Goal: Task Accomplishment & Management: Use online tool/utility

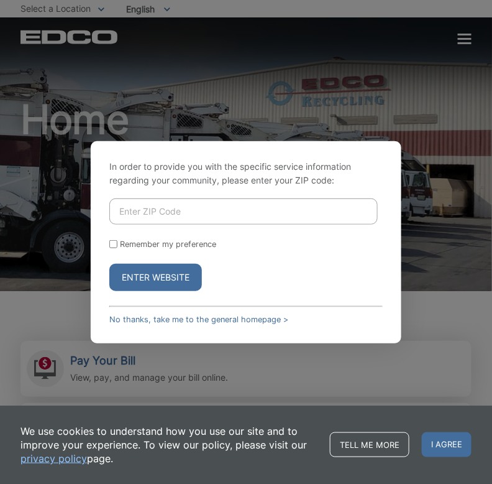
click at [213, 208] on input "Enter ZIP Code" at bounding box center [243, 211] width 269 height 26
click at [156, 315] on link "No thanks, take me to the general homepage >" at bounding box center [198, 319] width 179 height 9
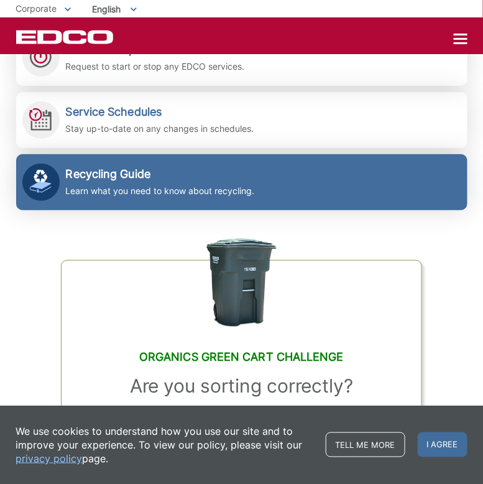
scroll to position [187, 0]
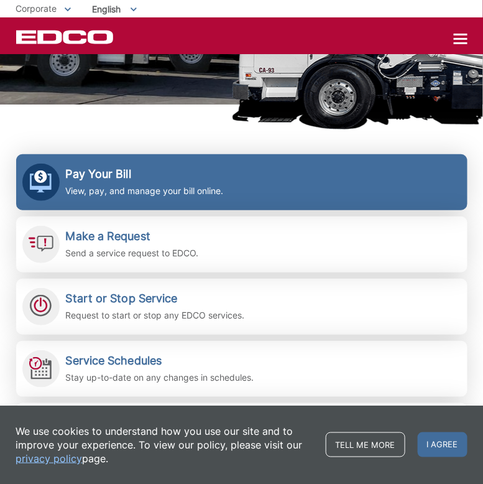
click at [104, 201] on link "Pay Your Bill View, pay, and manage your bill online." at bounding box center [241, 182] width 451 height 56
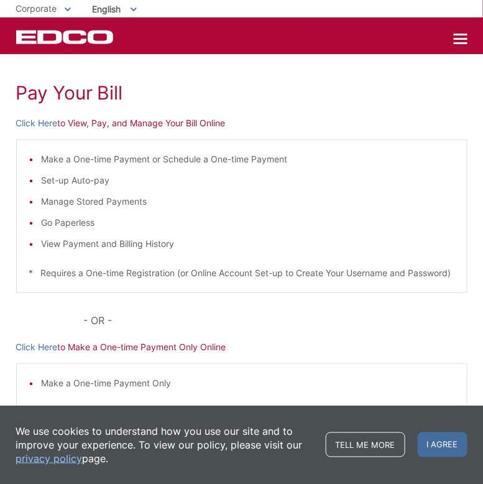
scroll to position [18, 0]
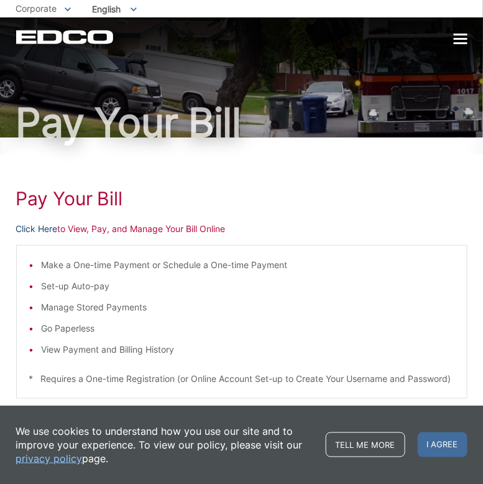
click at [45, 232] on link "Click Here" at bounding box center [37, 229] width 42 height 14
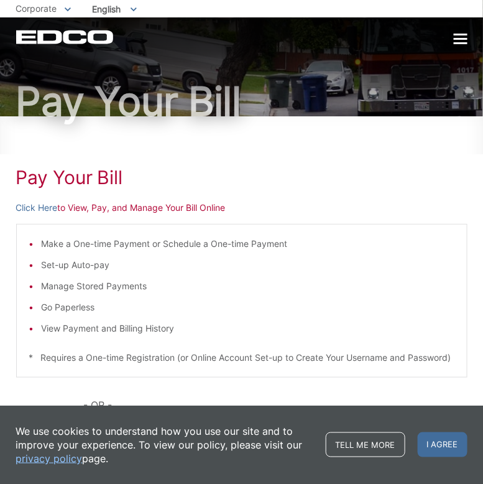
scroll to position [0, 0]
